Goal: Task Accomplishment & Management: Use online tool/utility

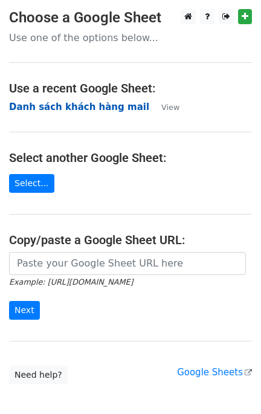
click at [71, 106] on strong "Danh sách khách hàng mail" at bounding box center [79, 107] width 140 height 11
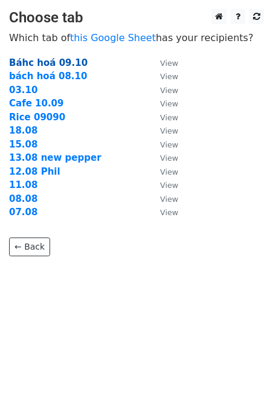
click at [47, 62] on strong "Báhc hoá 09.10" at bounding box center [48, 62] width 79 height 11
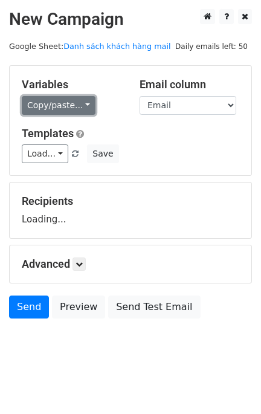
click at [74, 104] on link "Copy/paste..." at bounding box center [59, 105] width 74 height 19
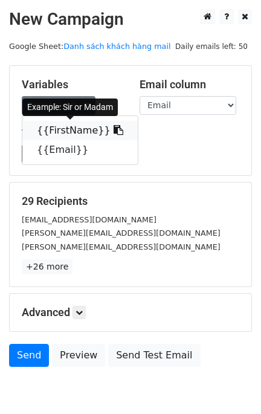
click at [60, 128] on link "{{FirstName}}" at bounding box center [80, 130] width 116 height 19
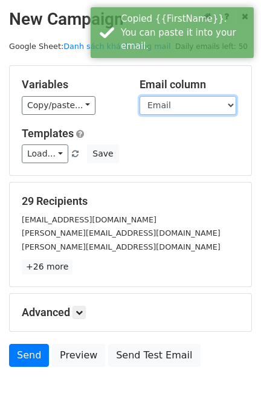
click at [168, 97] on select "FirstName Email" at bounding box center [188, 105] width 97 height 19
click at [140, 96] on select "FirstName Email" at bounding box center [188, 105] width 97 height 19
